Goal: Task Accomplishment & Management: Use online tool/utility

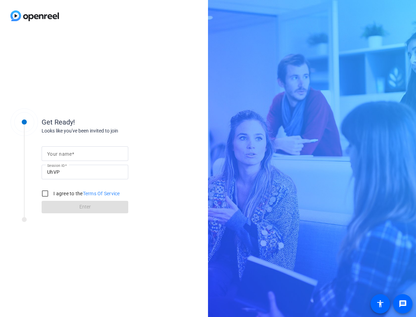
click at [72, 155] on span at bounding box center [73, 154] width 2 height 6
click at [72, 155] on input "Your name" at bounding box center [85, 153] width 76 height 8
type input "[PERSON_NAME]"
click at [42, 194] on input "I agree to the Terms Of Service" at bounding box center [45, 193] width 14 height 14
checkbox input "true"
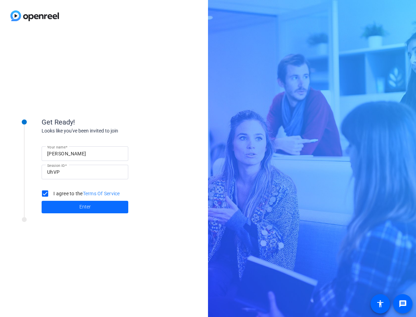
click at [65, 207] on span at bounding box center [85, 206] width 87 height 17
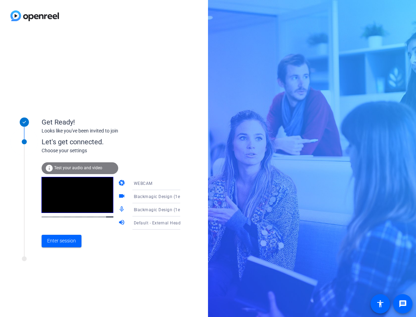
click at [149, 222] on span "Default - External Headphones (Built-in)" at bounding box center [174, 223] width 80 height 6
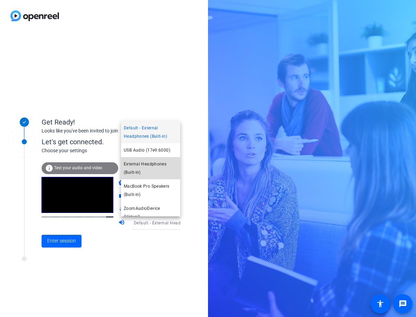
click at [148, 172] on span "External Headphones (Built-in)" at bounding box center [151, 168] width 54 height 17
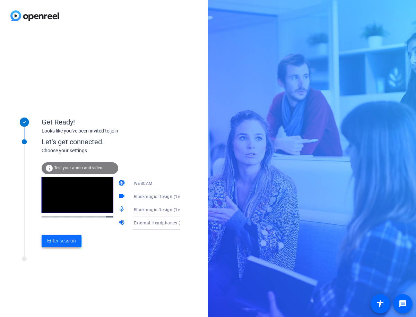
click at [61, 242] on span "Enter session" at bounding box center [61, 240] width 29 height 7
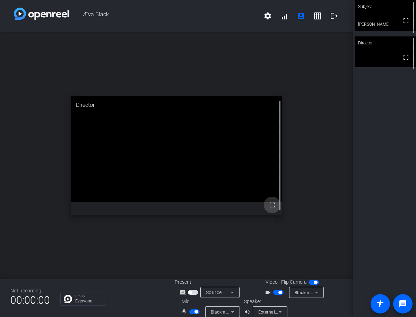
click at [273, 205] on mat-icon "fullscreen" at bounding box center [272, 205] width 8 height 8
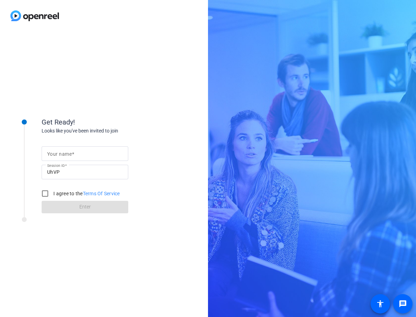
click at [80, 154] on input "Your name" at bounding box center [85, 153] width 76 height 8
type input "Aeva"
click at [46, 193] on input "I agree to the Terms Of Service" at bounding box center [45, 193] width 14 height 14
checkbox input "true"
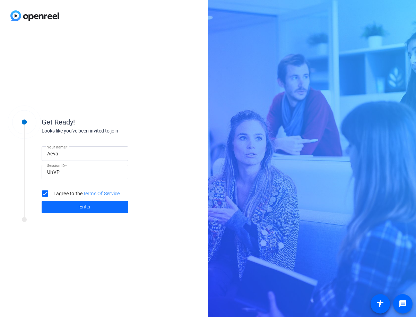
click at [70, 204] on span at bounding box center [85, 206] width 87 height 17
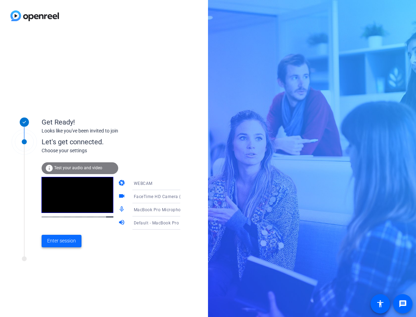
click at [54, 235] on span at bounding box center [62, 240] width 40 height 17
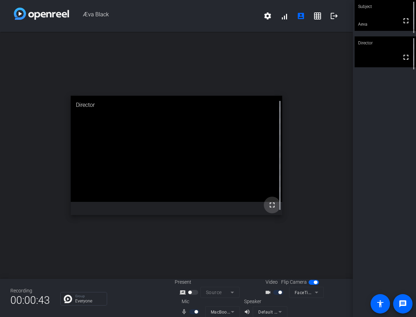
click at [268, 207] on mat-icon "fullscreen" at bounding box center [272, 205] width 8 height 8
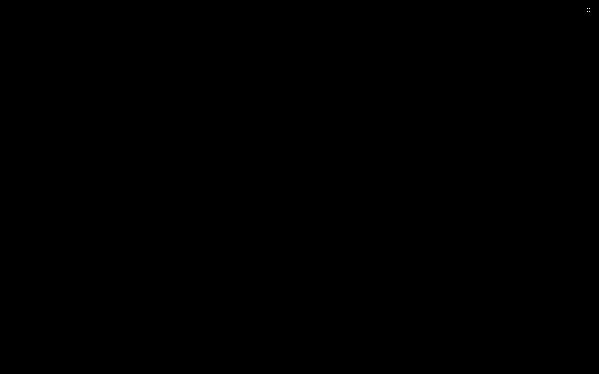
click at [415, 226] on video at bounding box center [299, 187] width 599 height 374
